Goal: Information Seeking & Learning: Compare options

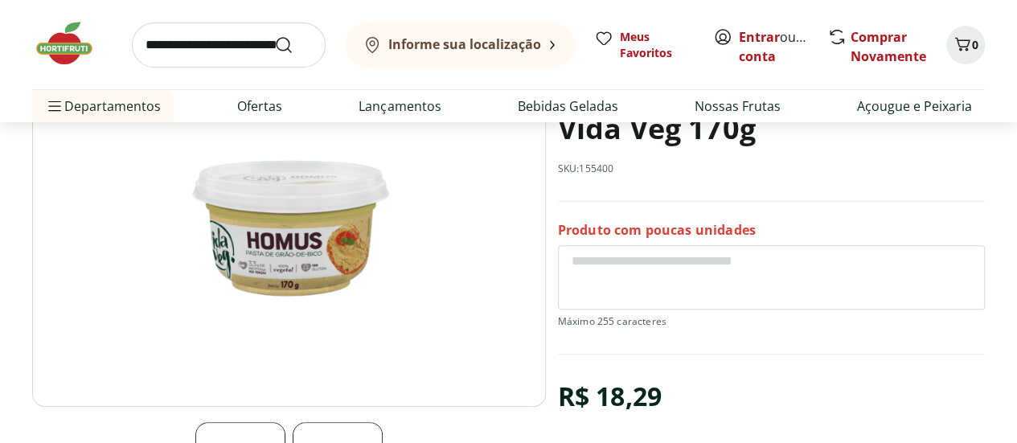
scroll to position [322, 0]
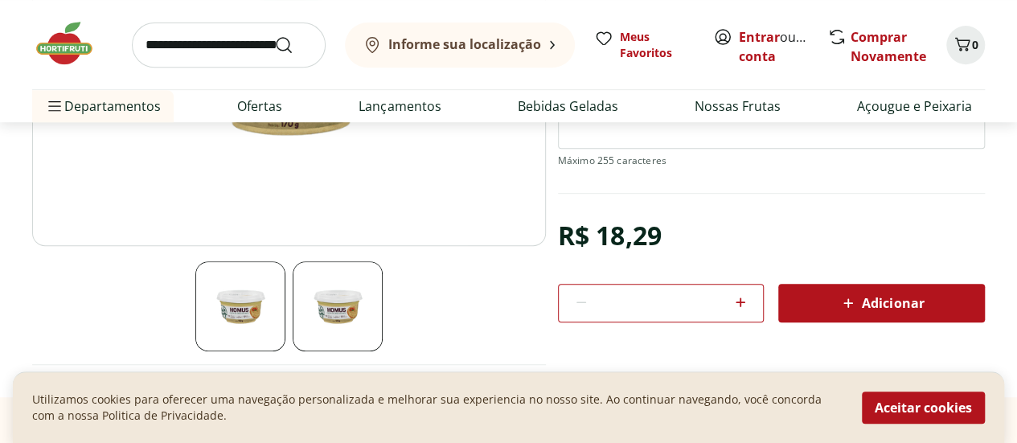
click at [342, 318] on img at bounding box center [338, 306] width 90 height 90
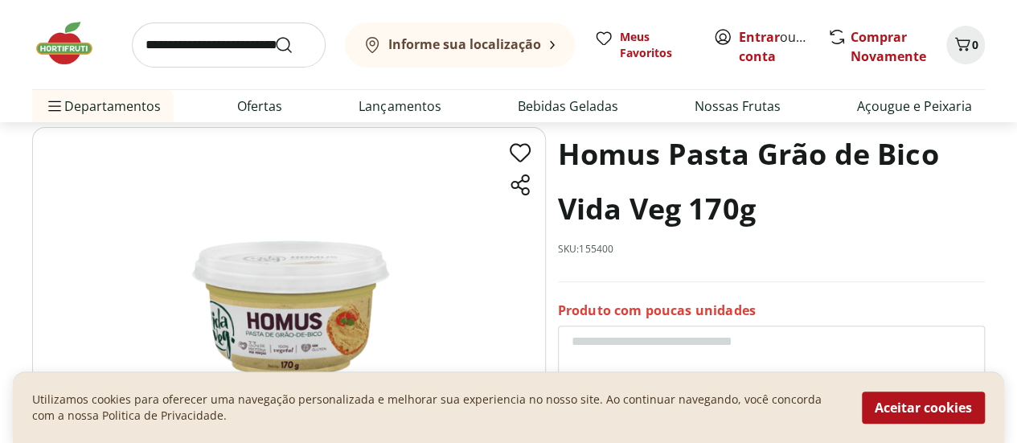
scroll to position [0, 0]
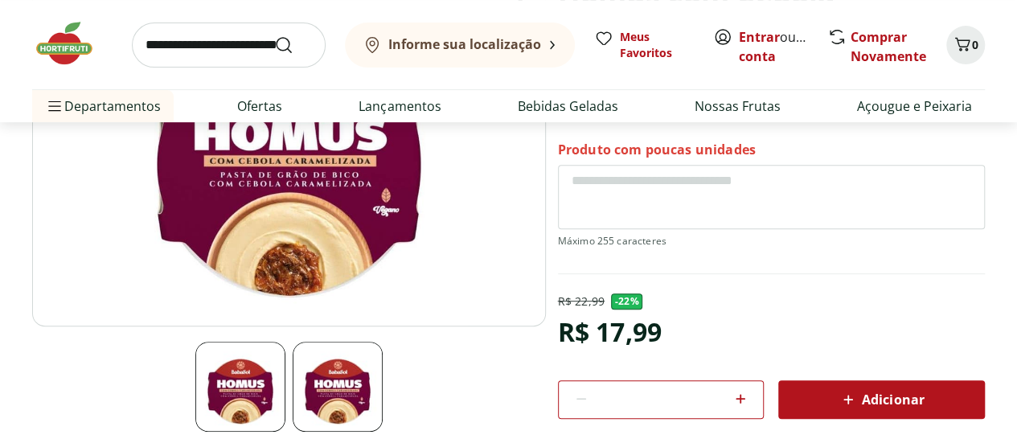
scroll to position [80, 0]
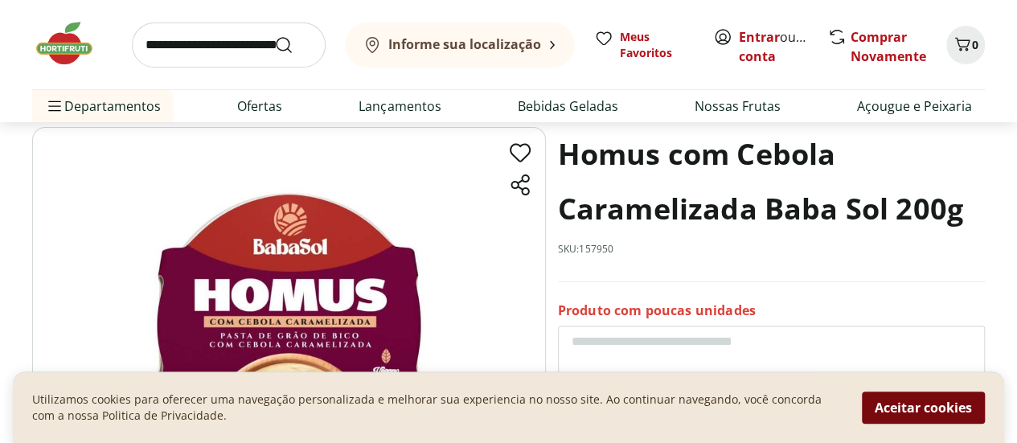
click at [940, 404] on button "Aceitar cookies" at bounding box center [923, 407] width 123 height 32
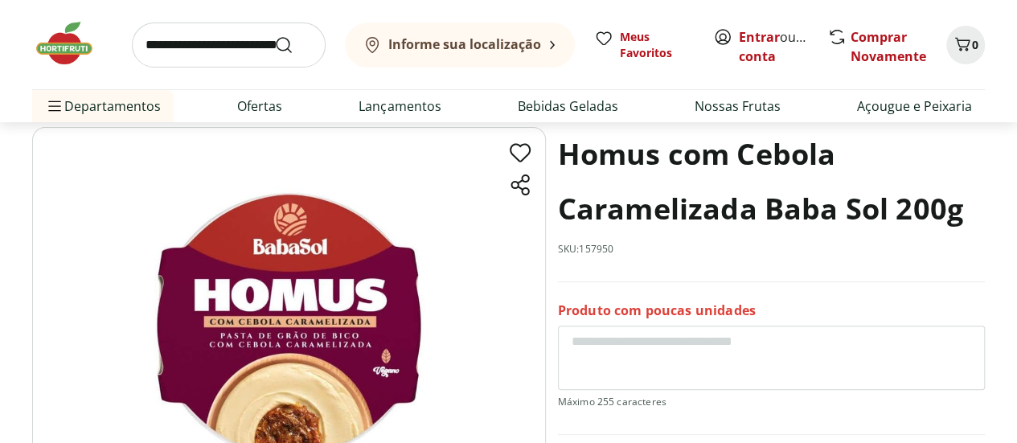
click at [862, 353] on textarea at bounding box center [771, 358] width 427 height 64
click at [865, 289] on section "Homus com Cebola Caramelizada Baba Sol 200g SKU: 157950 Produto com poucas unid…" at bounding box center [771, 353] width 427 height 452
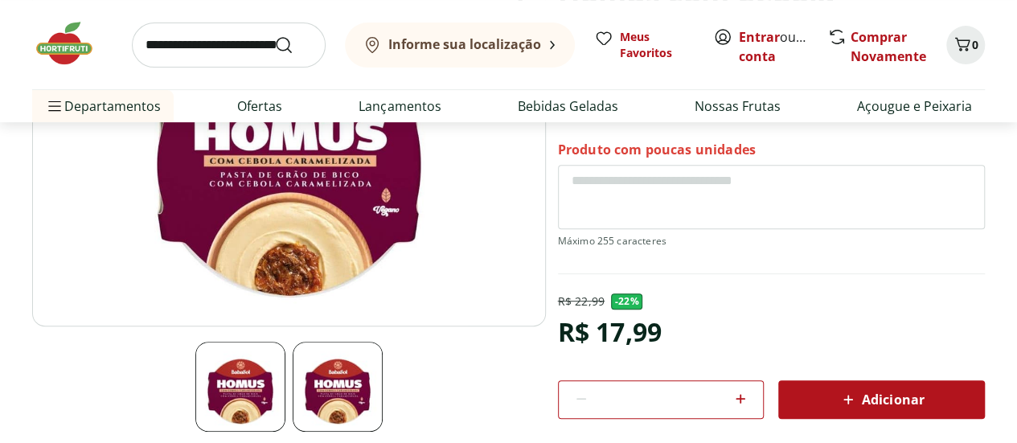
scroll to position [322, 0]
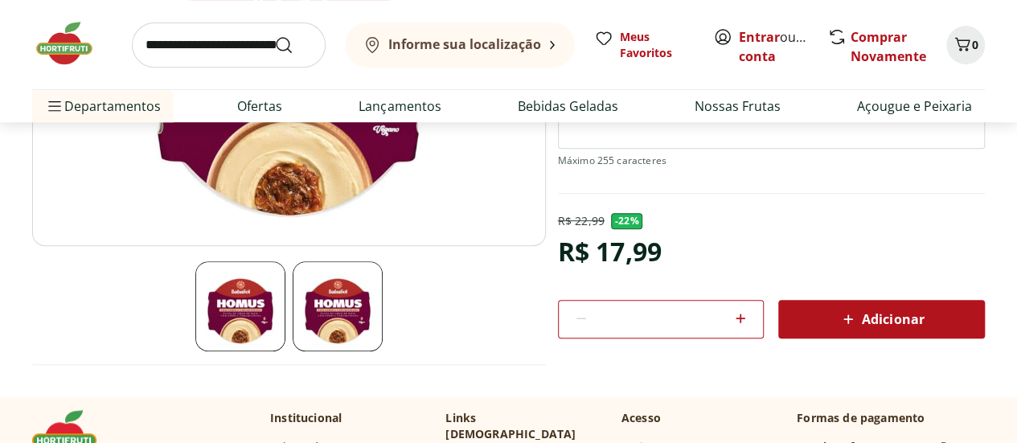
click at [341, 301] on img at bounding box center [338, 306] width 90 height 90
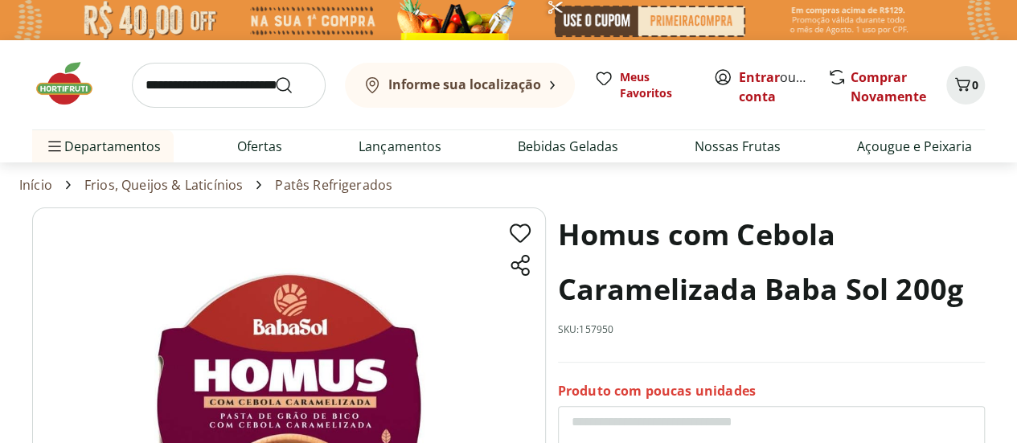
scroll to position [80, 0]
